Goal: Information Seeking & Learning: Learn about a topic

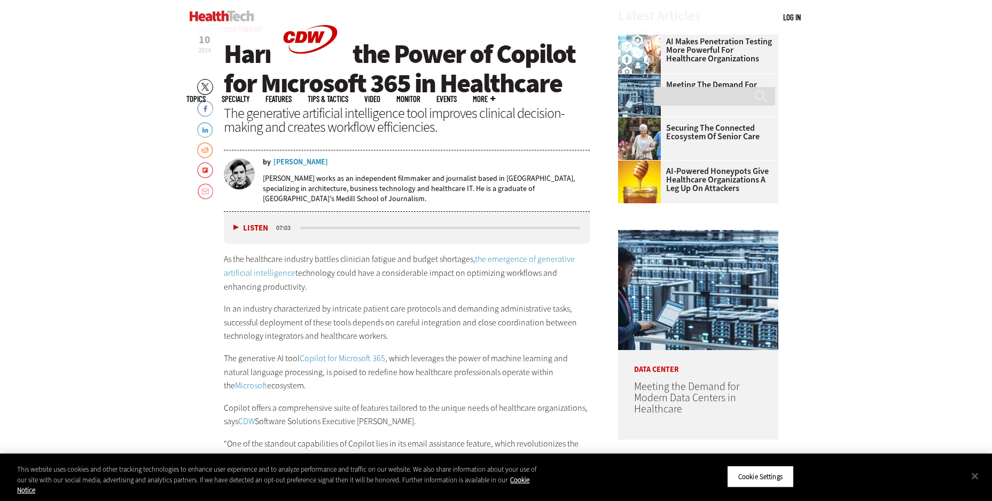
scroll to position [534, 0]
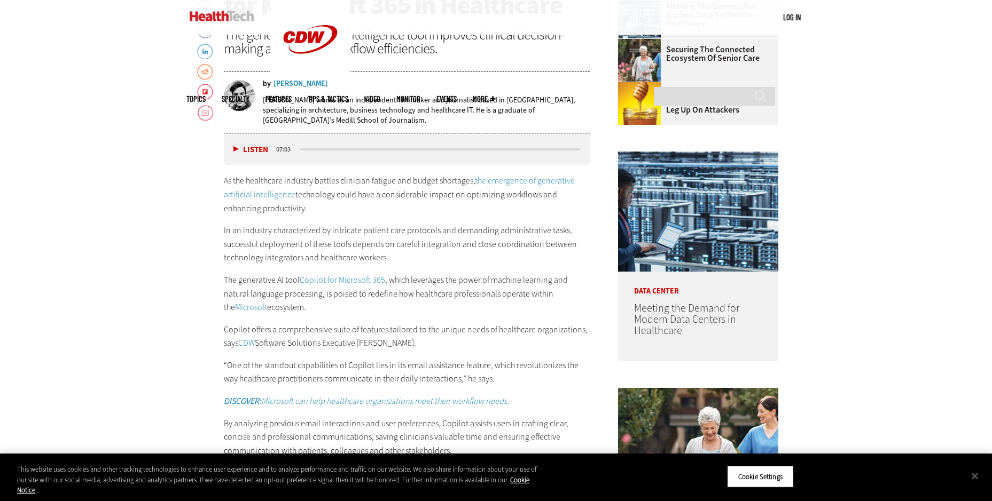
drag, startPoint x: 405, startPoint y: 1, endPoint x: 844, endPoint y: 173, distance: 471.9
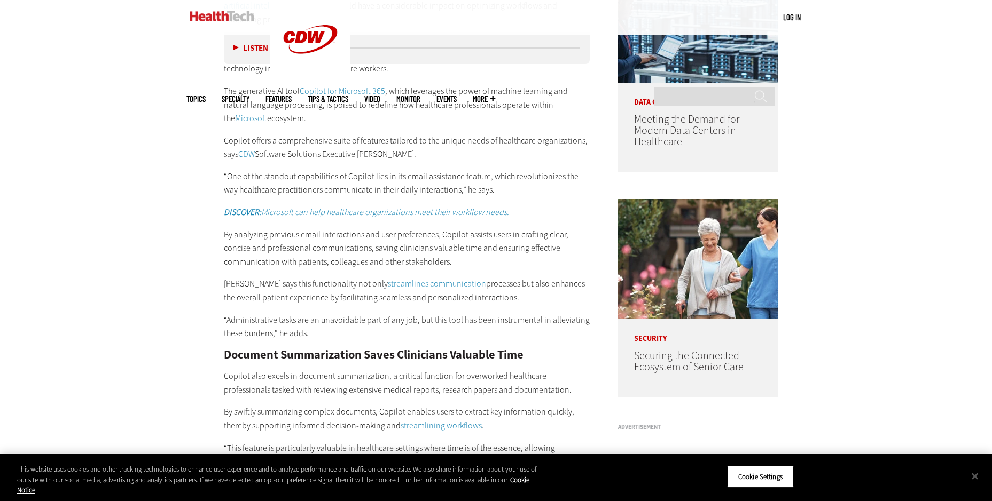
scroll to position [748, 0]
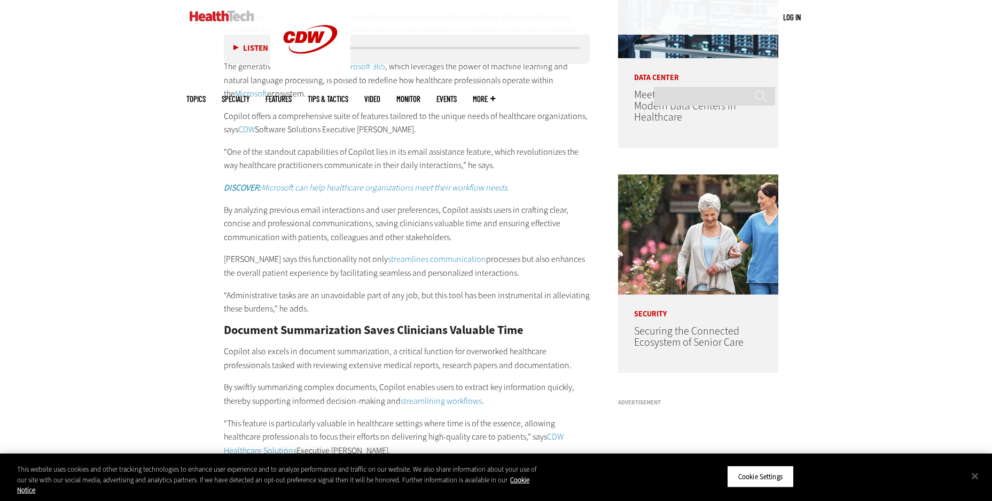
click at [412, 257] on link "streamlines communication" at bounding box center [437, 259] width 98 height 11
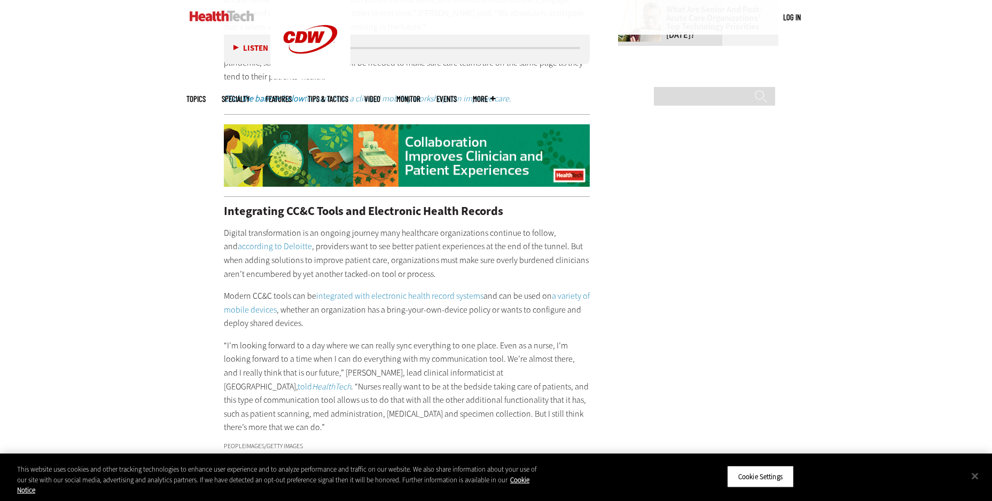
scroll to position [1495, 0]
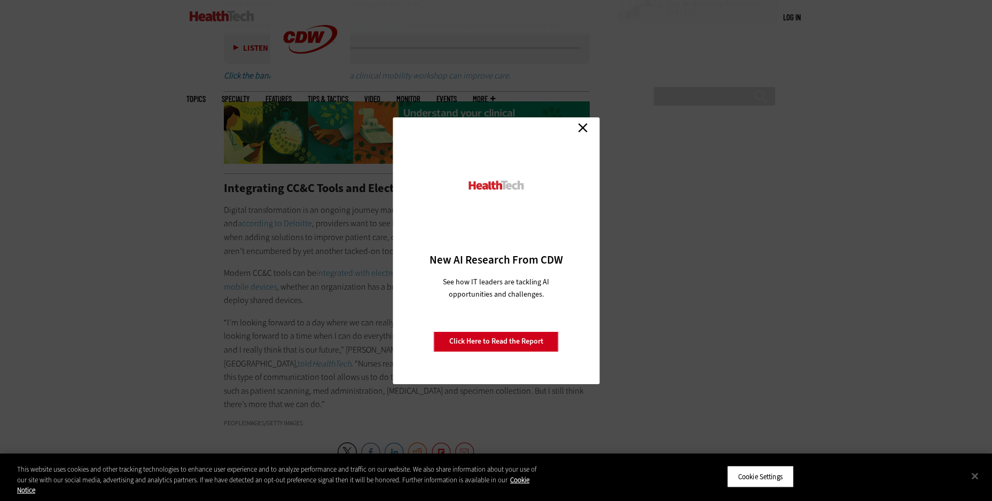
click at [582, 125] on link "Close" at bounding box center [583, 128] width 16 height 16
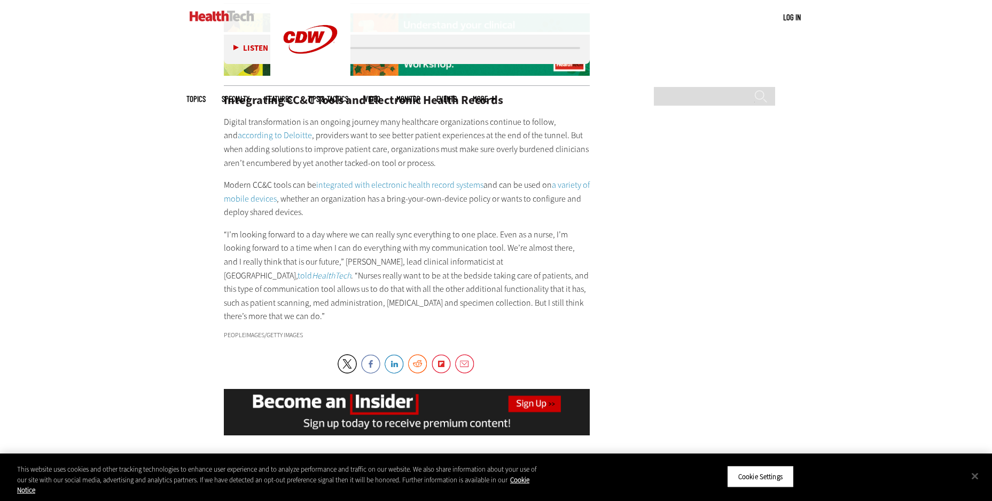
scroll to position [1602, 0]
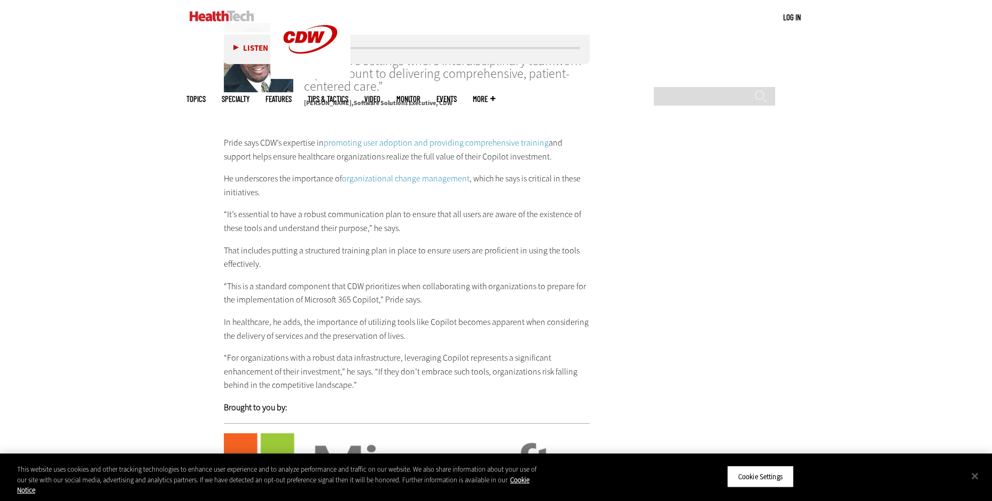
scroll to position [2029, 0]
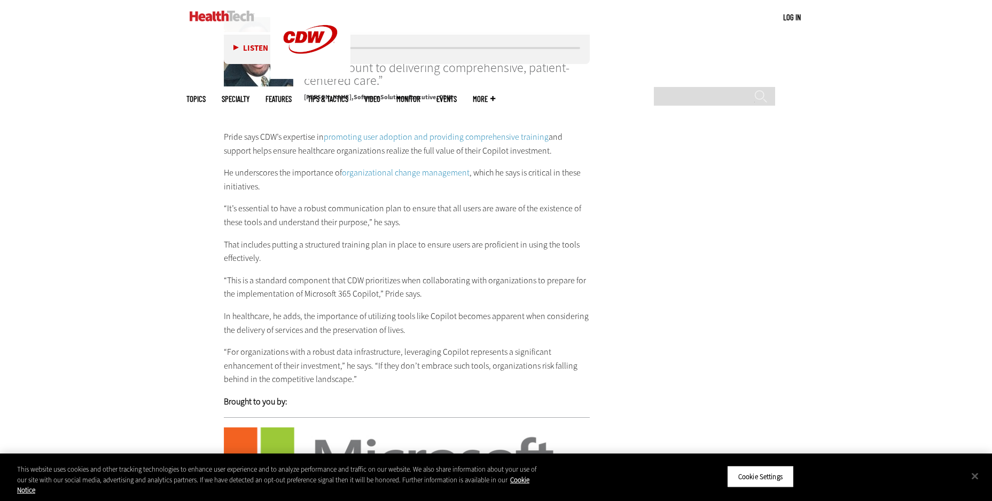
click at [395, 131] on link "promoting user adoption and providing comprehensive training" at bounding box center [436, 136] width 225 height 11
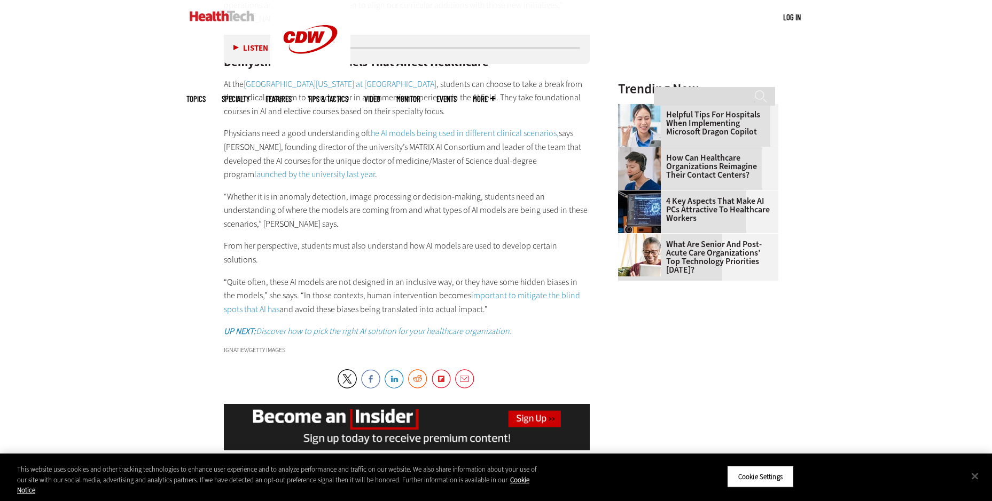
scroll to position [1335, 0]
